Goal: Task Accomplishment & Management: Use online tool/utility

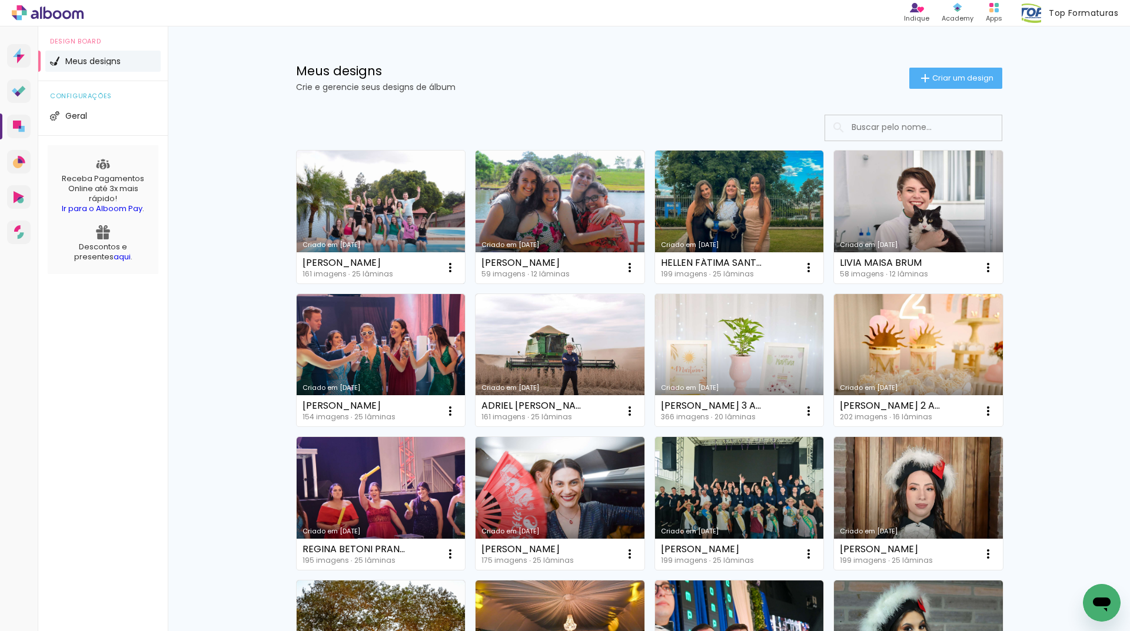
click at [390, 205] on link "Criado em [DATE]" at bounding box center [381, 217] width 169 height 133
